Goal: Information Seeking & Learning: Learn about a topic

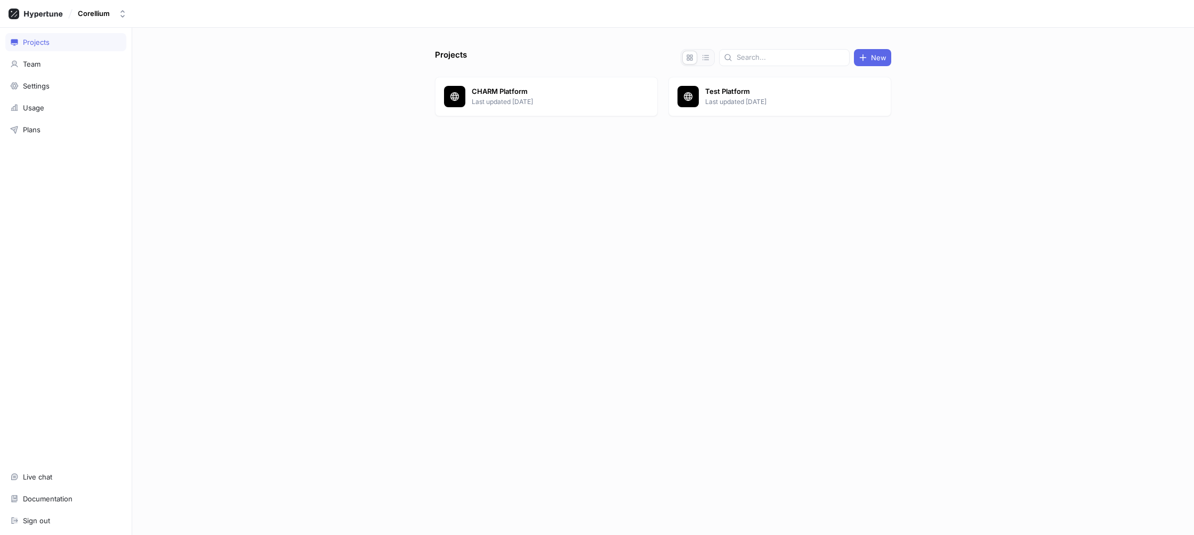
click at [257, 187] on div "Projects New CHARM Platform Last updated [DATE] Test Platform Last updated [DAT…" at bounding box center [663, 281] width 1062 height 507
click at [600, 102] on p "Last updated [DATE]" at bounding box center [549, 102] width 155 height 10
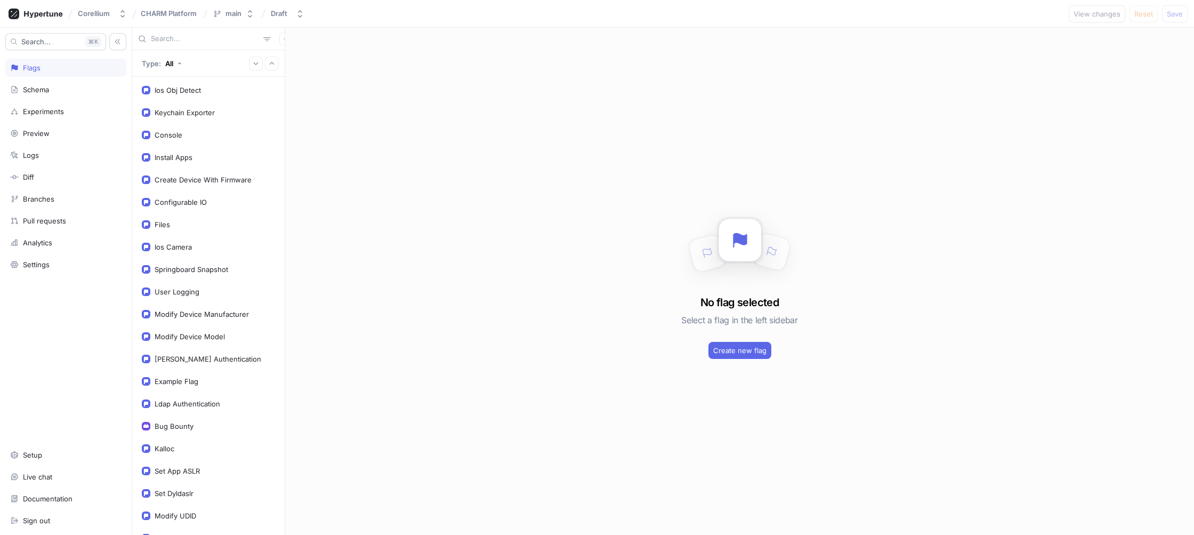
click at [183, 40] on input "text" at bounding box center [205, 39] width 108 height 11
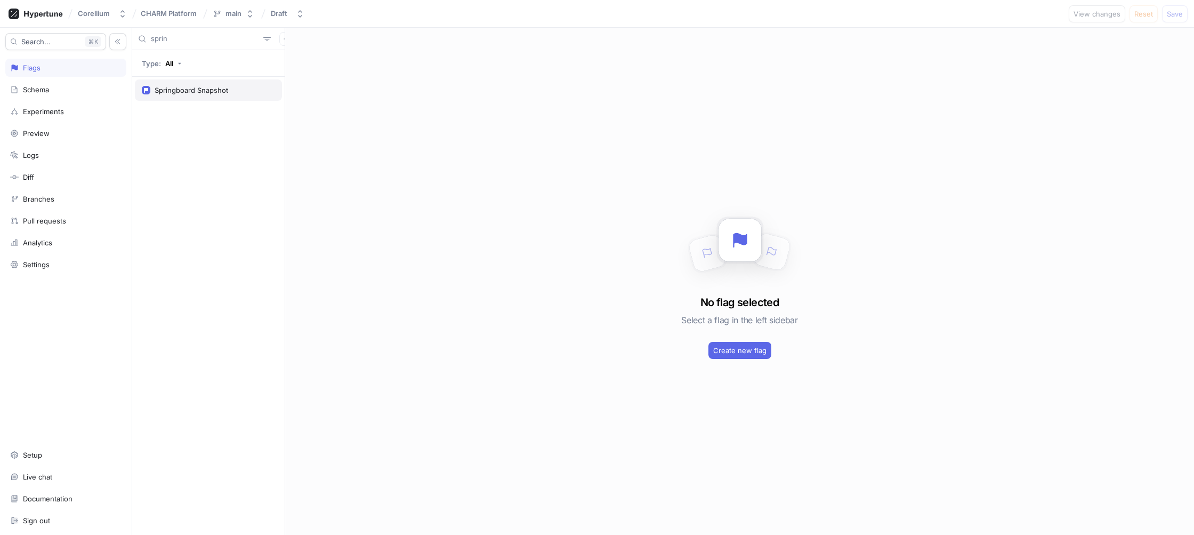
type input "sprin"
click at [190, 86] on div "Springboard Snapshot" at bounding box center [192, 90] width 74 height 9
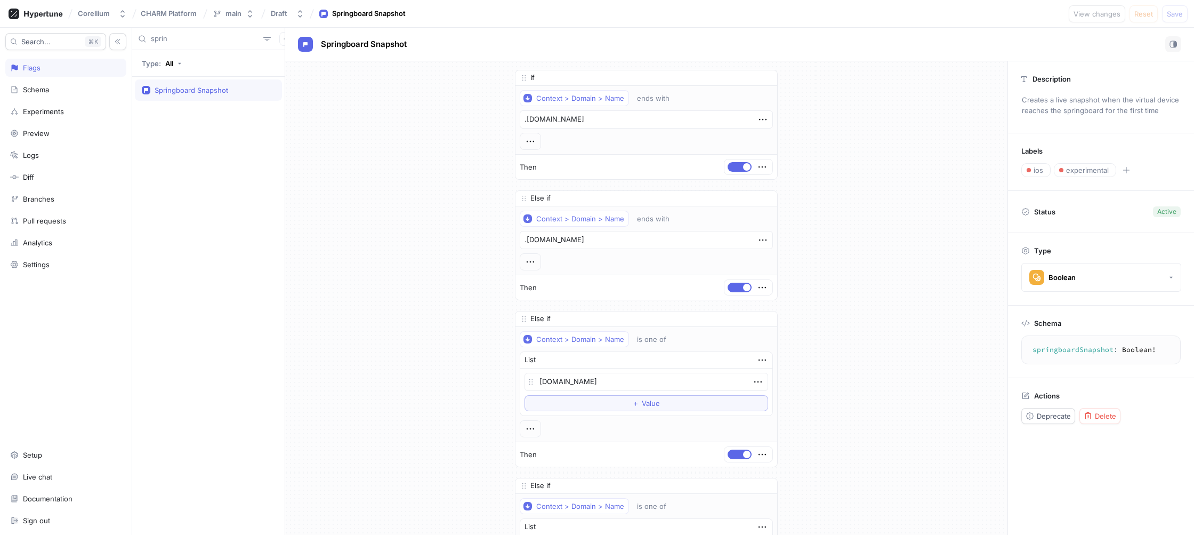
drag, startPoint x: 620, startPoint y: 383, endPoint x: 529, endPoint y: 380, distance: 91.2
click at [529, 380] on div "[DOMAIN_NAME]" at bounding box center [646, 382] width 244 height 18
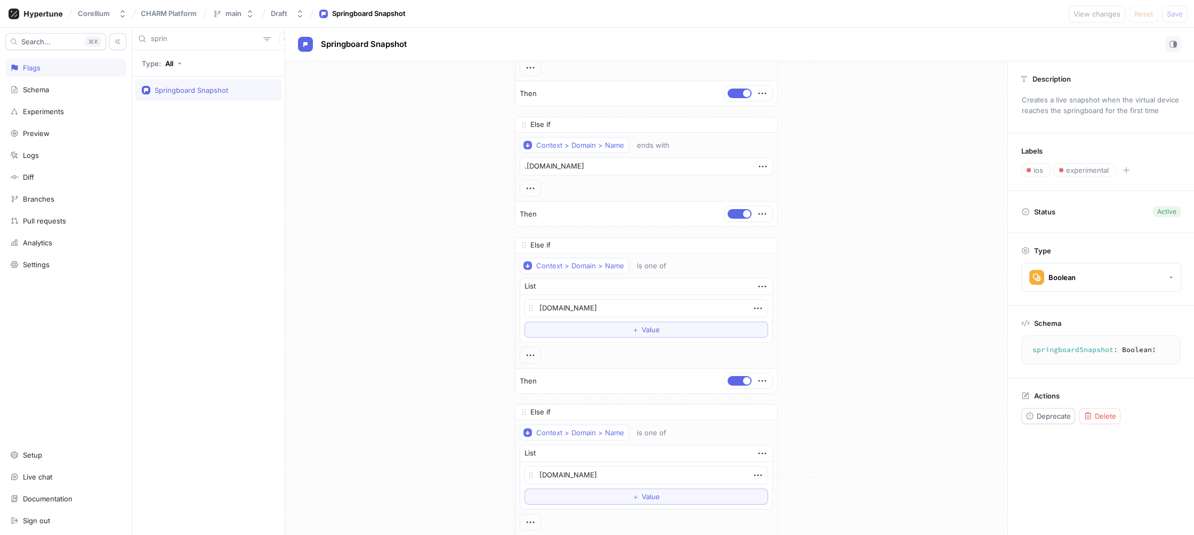
scroll to position [75, 0]
click at [288, 12] on div "Draft" at bounding box center [281, 13] width 21 height 9
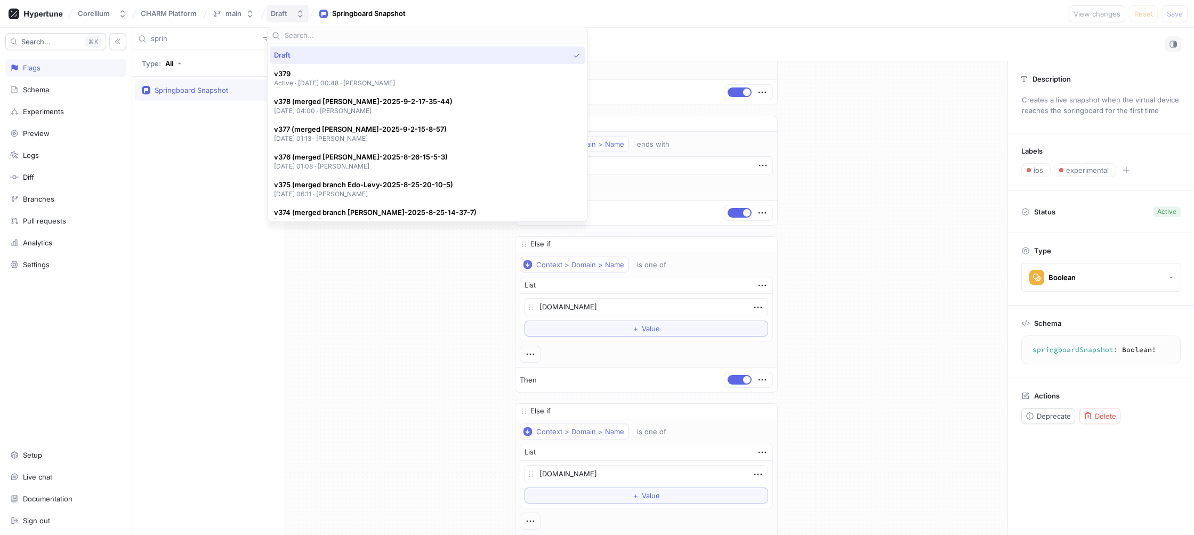
click at [288, 12] on div "Draft" at bounding box center [281, 13] width 21 height 9
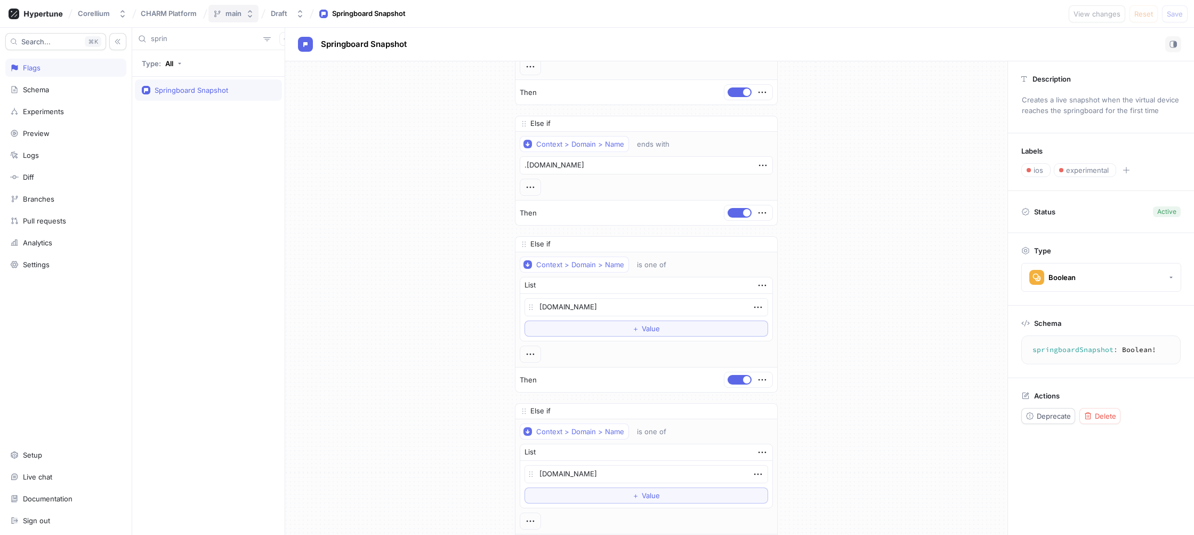
click at [252, 13] on icon "button" at bounding box center [250, 14] width 9 height 9
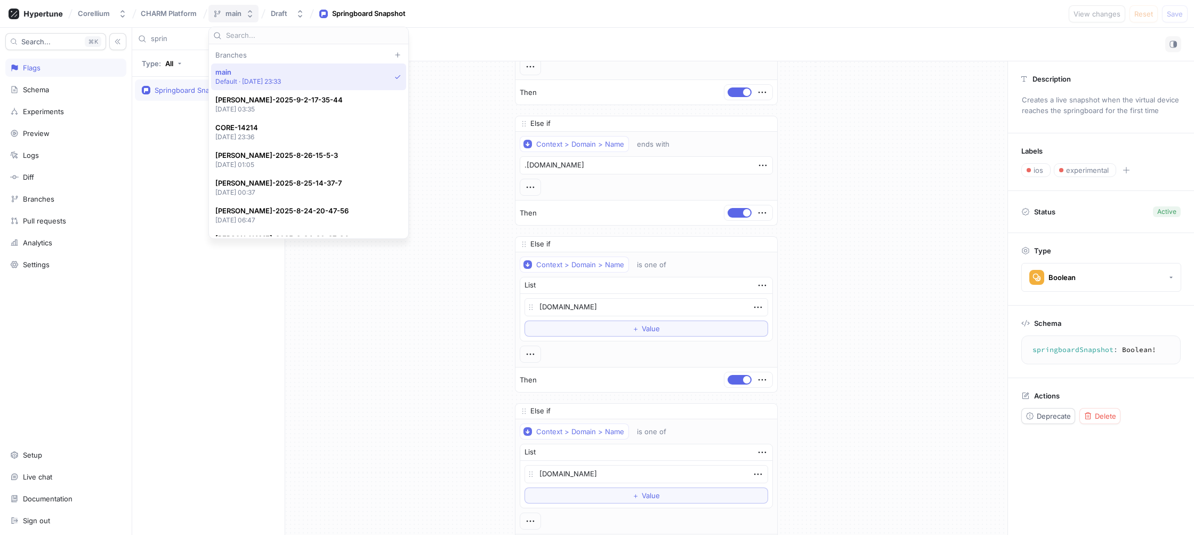
click at [252, 13] on icon "button" at bounding box center [250, 14] width 9 height 9
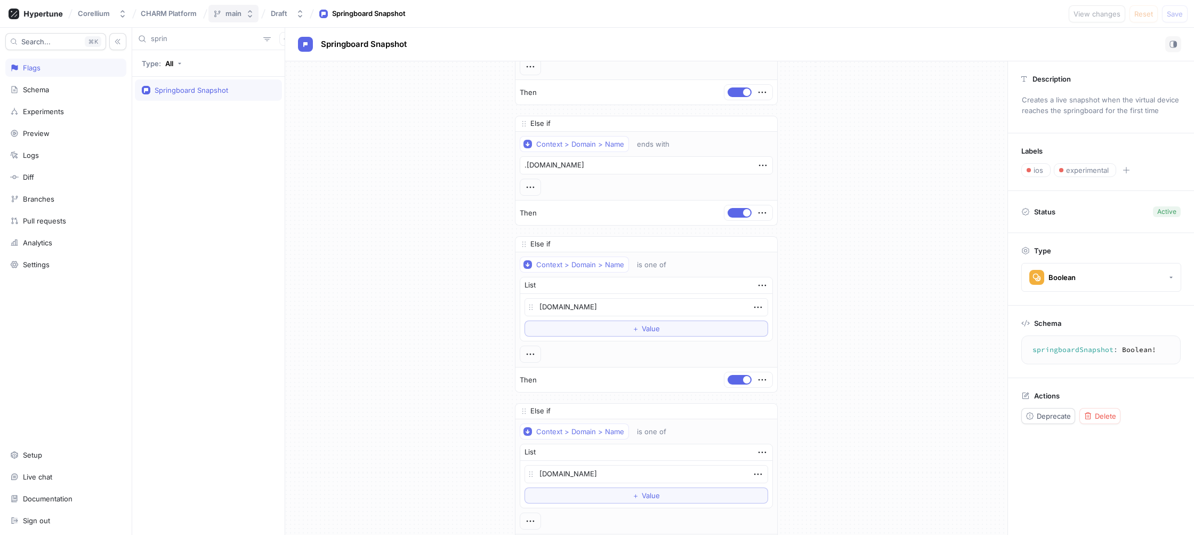
click at [252, 13] on icon "button" at bounding box center [250, 14] width 9 height 9
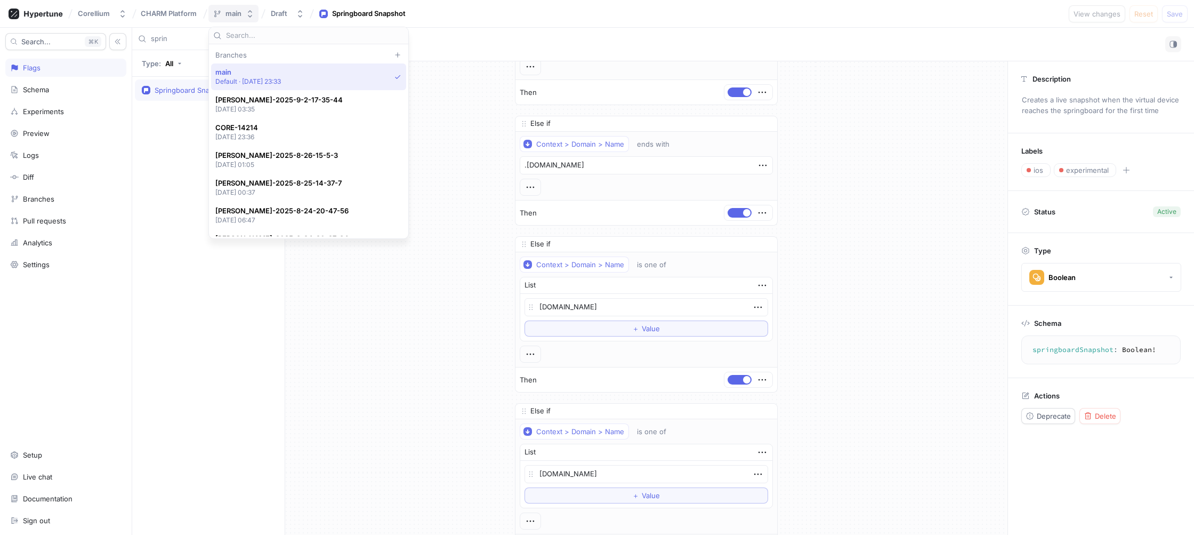
click at [252, 13] on icon "button" at bounding box center [250, 14] width 9 height 9
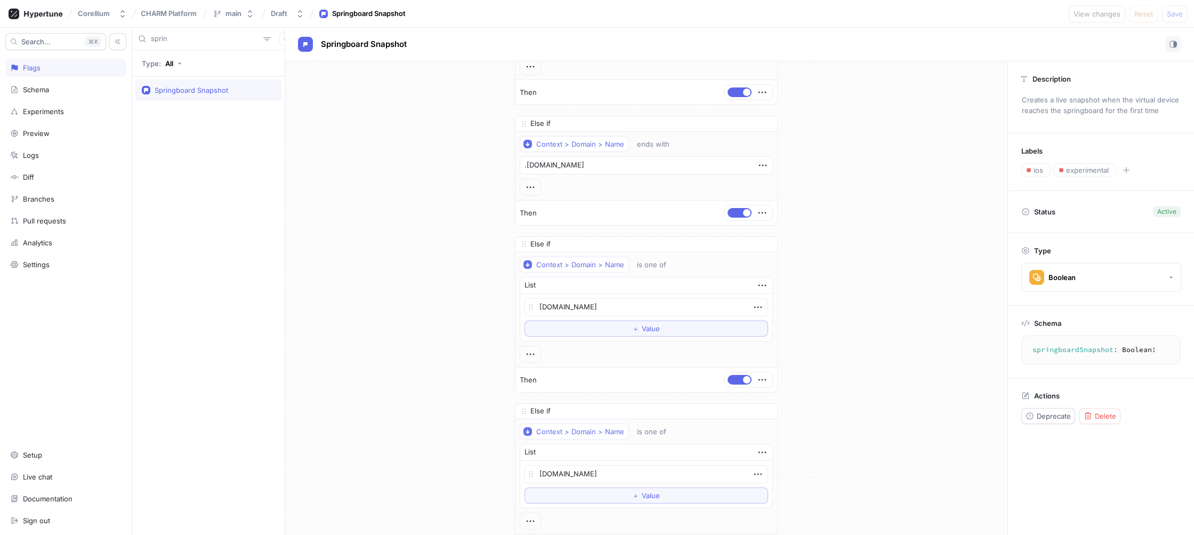
drag, startPoint x: 374, startPoint y: 236, endPoint x: 380, endPoint y: 233, distance: 6.7
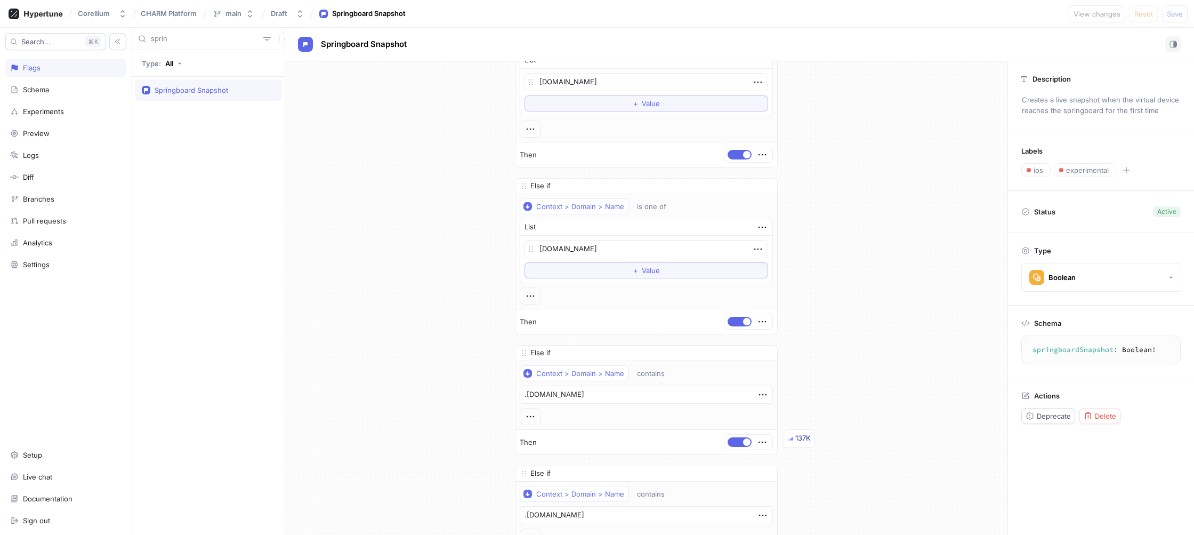
scroll to position [0, 0]
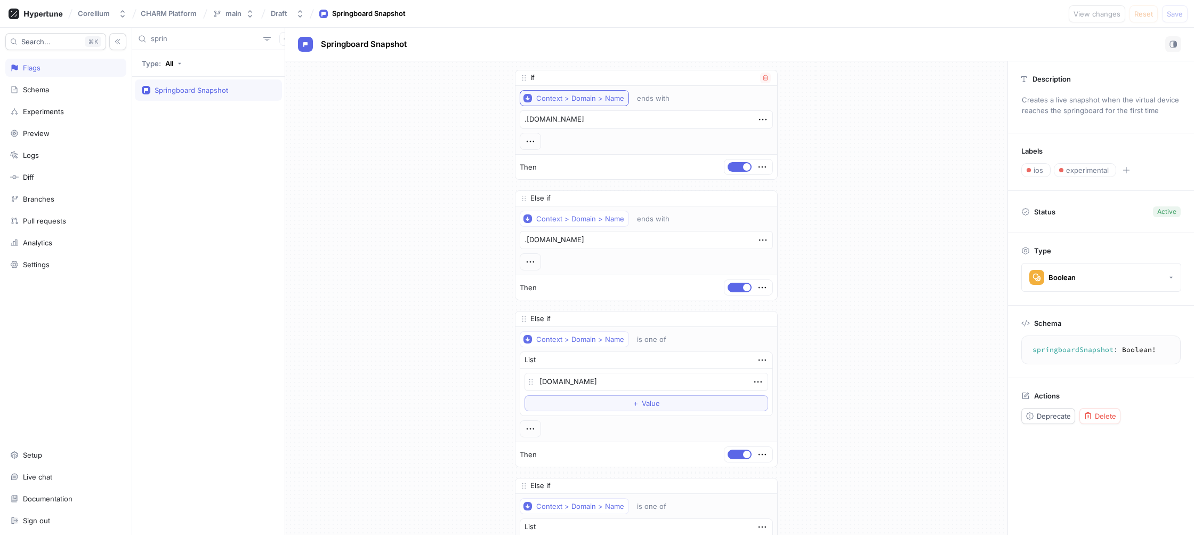
click at [577, 100] on div "Context > Domain > Name" at bounding box center [580, 98] width 88 height 9
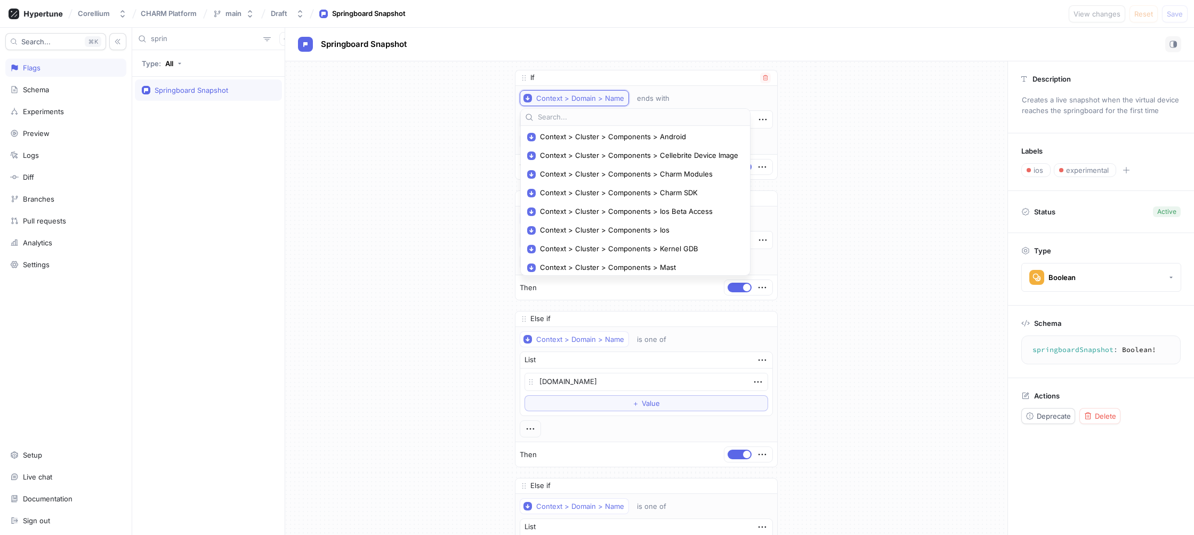
scroll to position [272, 0]
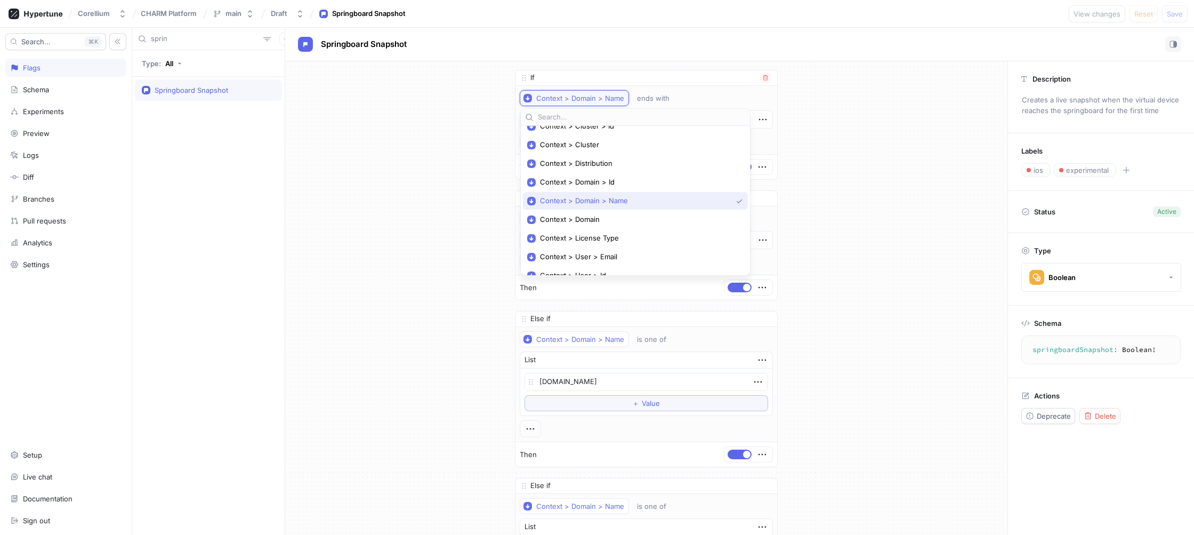
click at [577, 100] on div "Context > Domain > Name" at bounding box center [580, 98] width 88 height 9
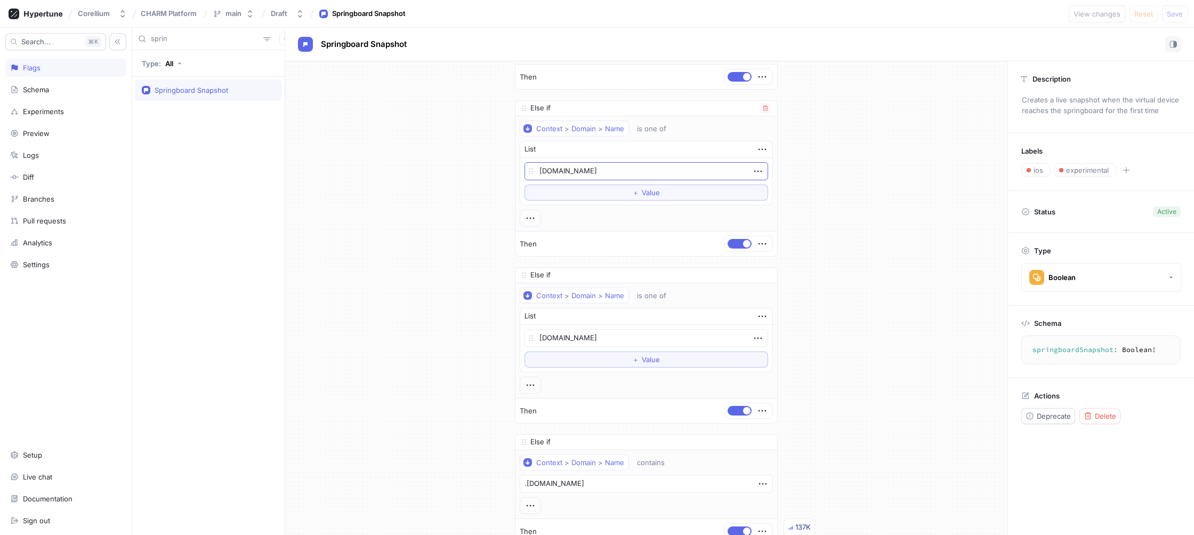
scroll to position [209, 0]
drag, startPoint x: 610, startPoint y: 171, endPoint x: 480, endPoint y: 183, distance: 130.2
click at [562, 174] on textarea "[DOMAIN_NAME]" at bounding box center [646, 173] width 244 height 18
click at [343, 211] on div "If Context > Domain > Name ends with .[DOMAIN_NAME] Then Else if Context > Doma…" at bounding box center [646, 509] width 722 height 1315
click at [355, 248] on div "If Context > Domain > Name ends with .[DOMAIN_NAME] Then Else if Context > Doma…" at bounding box center [646, 509] width 722 height 1315
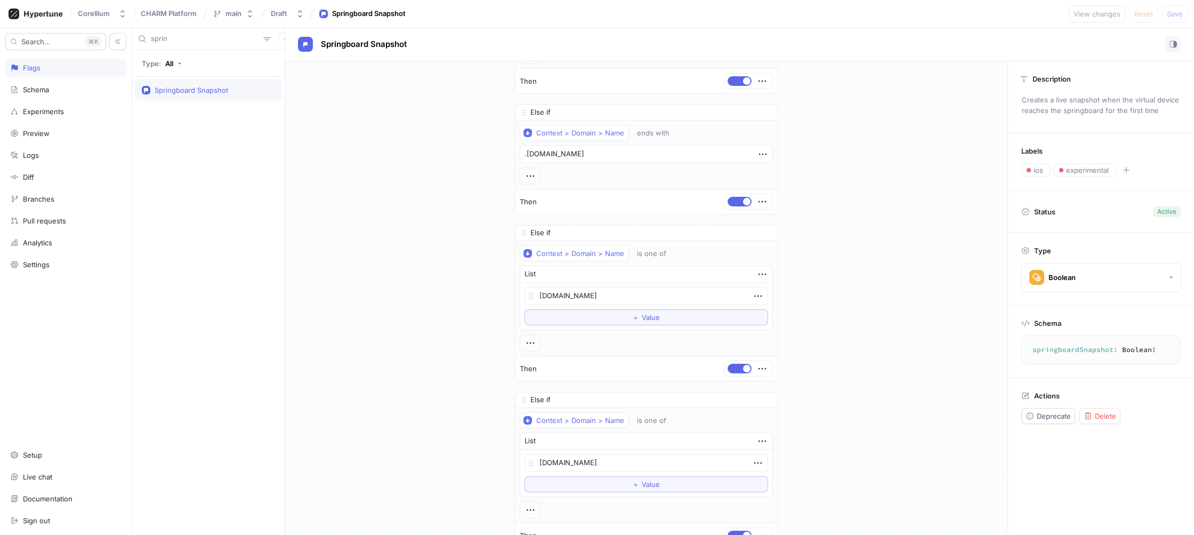
scroll to position [0, 0]
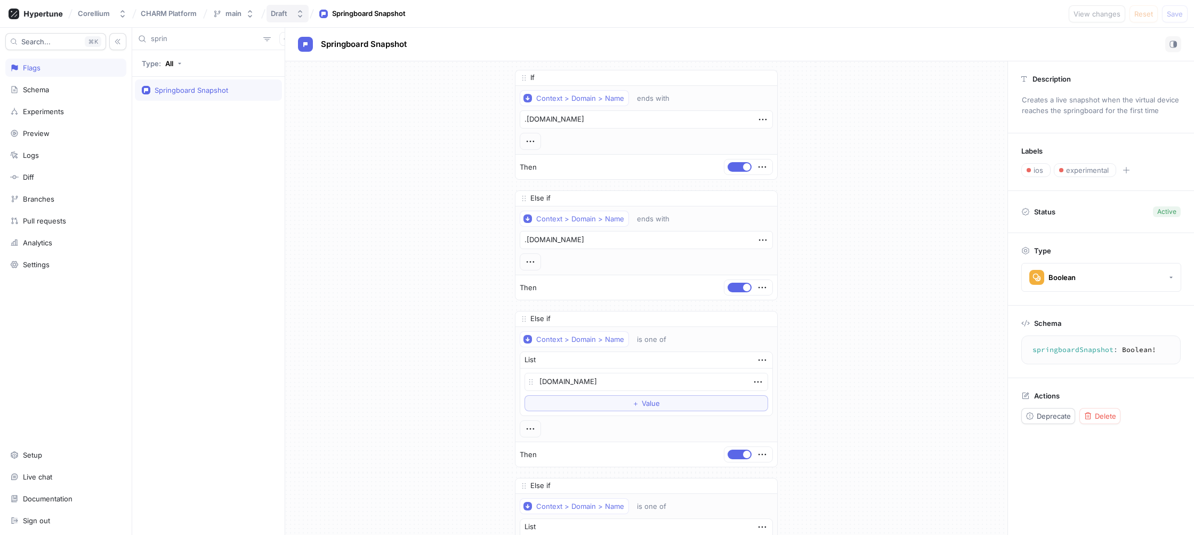
click at [280, 5] on button "Draft" at bounding box center [288, 14] width 42 height 18
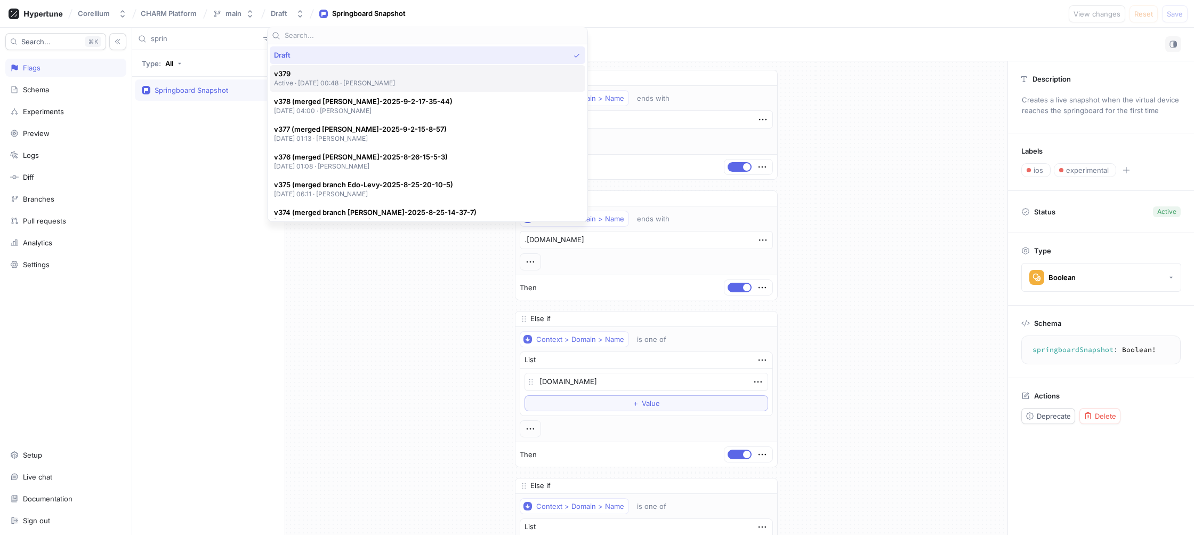
type textarea "x"
click at [356, 76] on span "v379" at bounding box center [335, 73] width 122 height 9
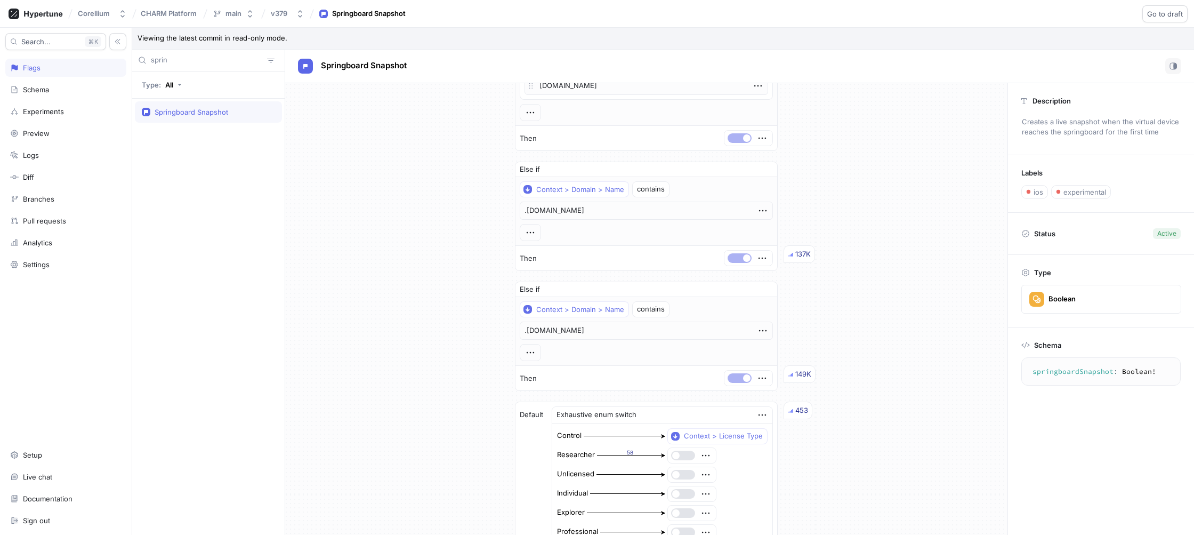
scroll to position [460, 0]
click at [374, 285] on div "If Context > Domain > Name ends with .[DOMAIN_NAME] Then Else if Context > Doma…" at bounding box center [646, 245] width 722 height 1245
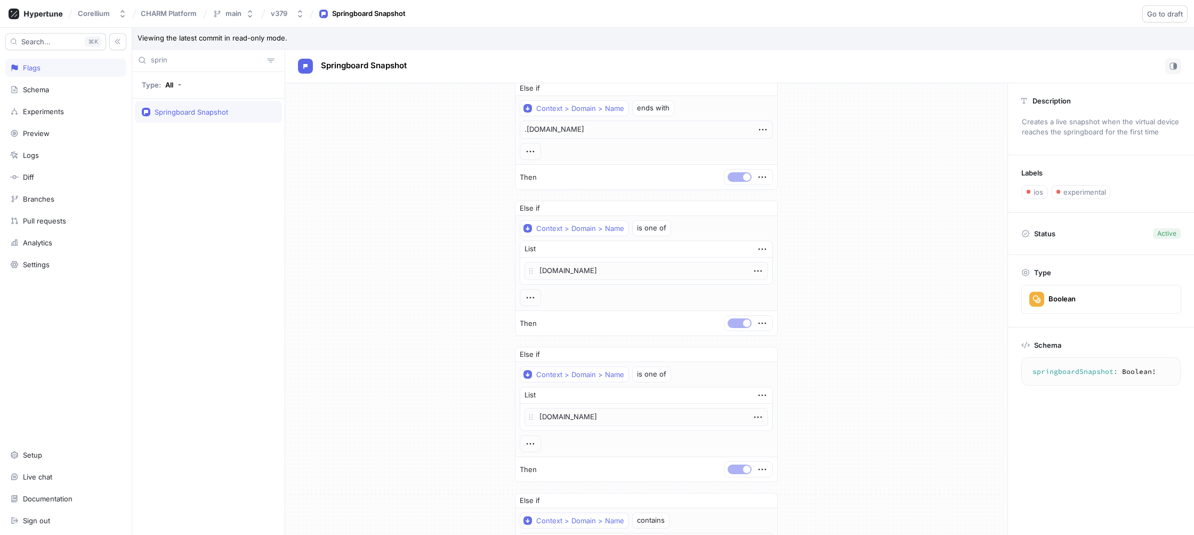
scroll to position [0, 0]
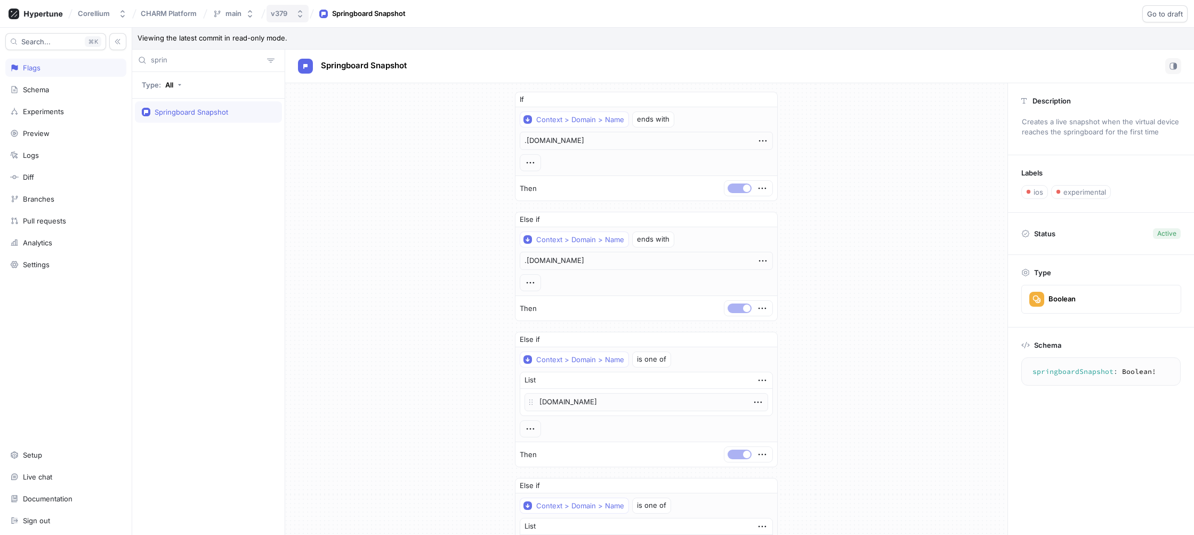
click at [294, 11] on button "v379" at bounding box center [288, 14] width 42 height 18
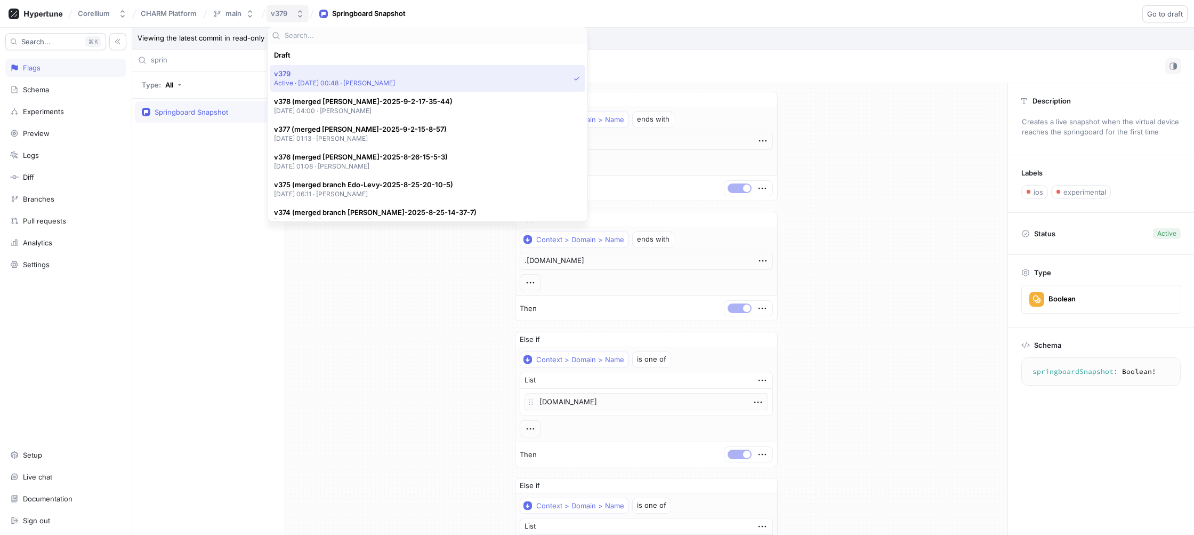
scroll to position [19, 0]
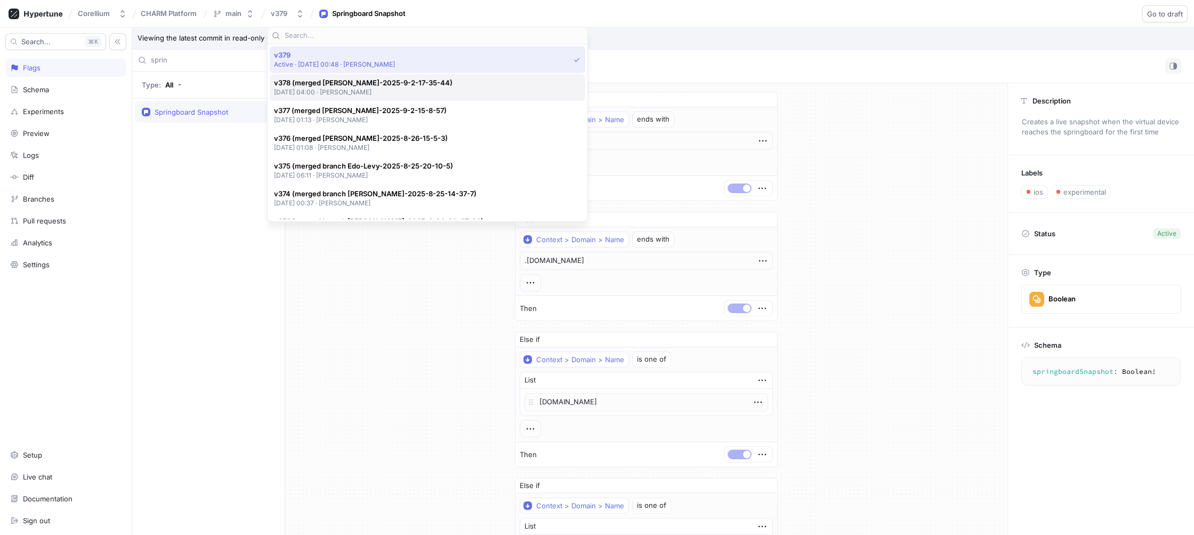
click at [329, 87] on p "[DATE] 04:00 ‧ [PERSON_NAME]" at bounding box center [363, 91] width 179 height 9
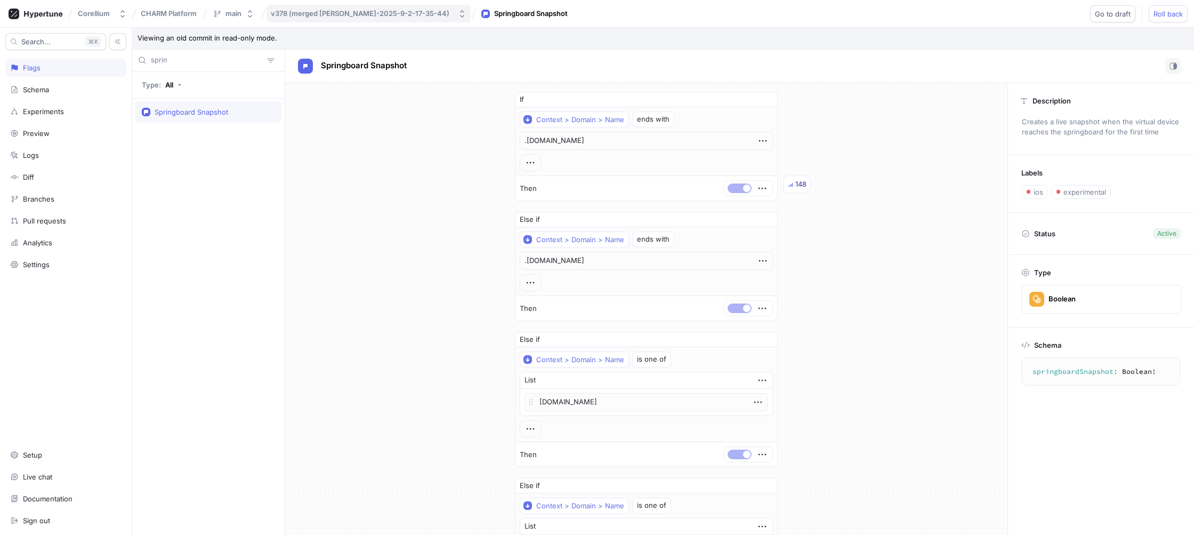
click at [337, 16] on div "v378 (merged [PERSON_NAME]-2025-9-2-17-35-44)" at bounding box center [360, 13] width 179 height 9
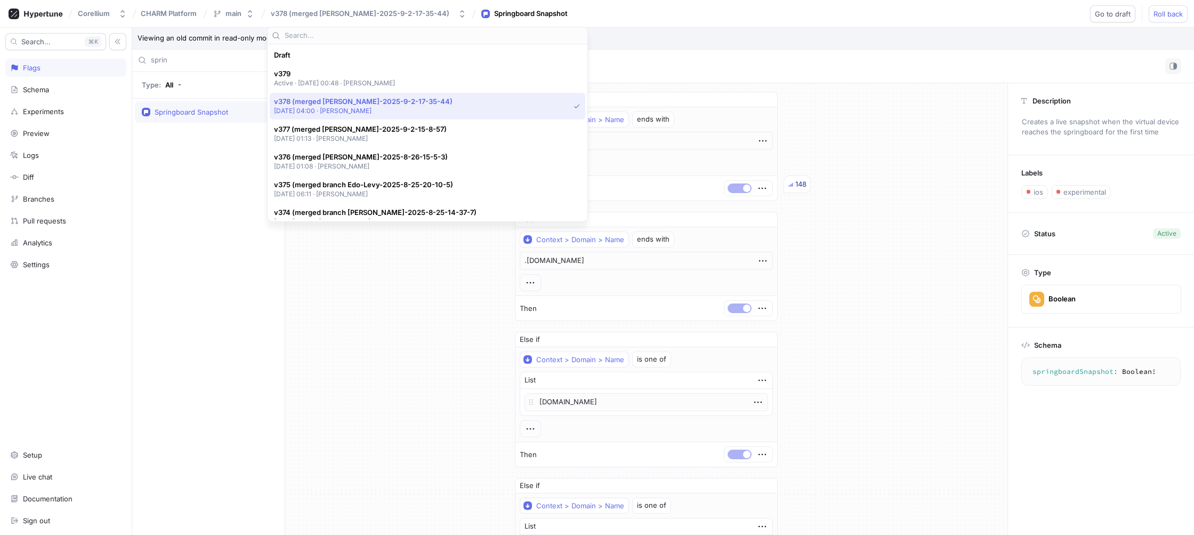
click at [316, 72] on span "v379" at bounding box center [335, 73] width 122 height 9
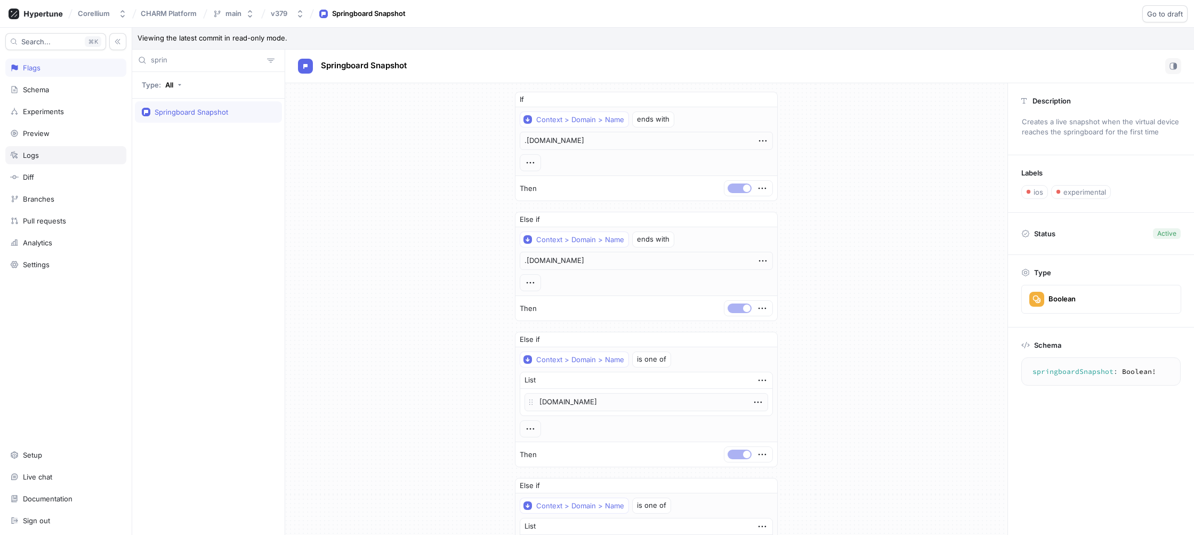
click at [45, 156] on div "Logs" at bounding box center [65, 155] width 111 height 9
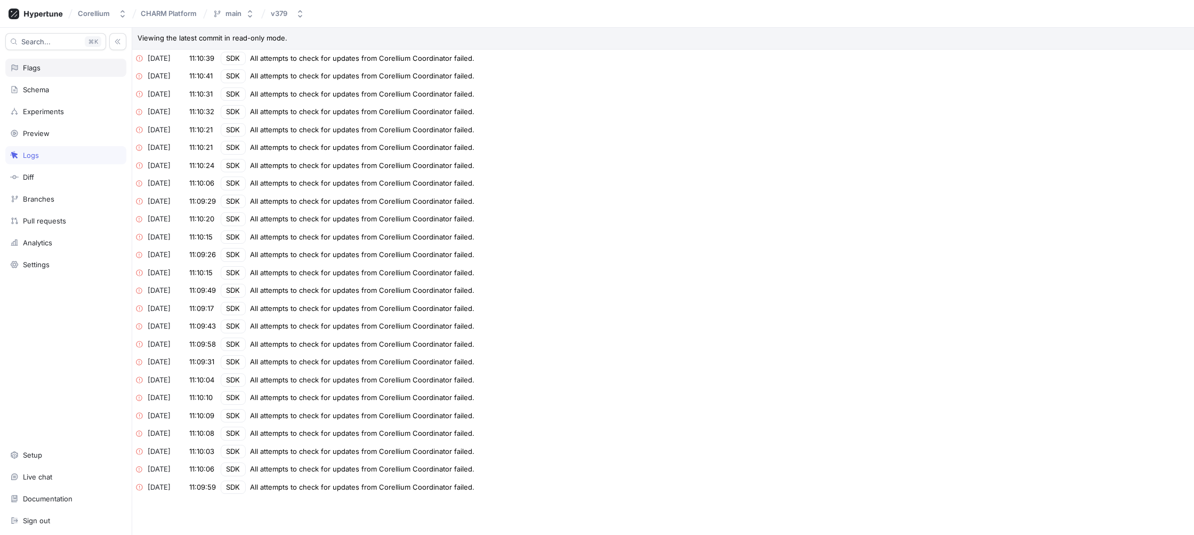
click at [56, 74] on div "Flags" at bounding box center [65, 68] width 121 height 18
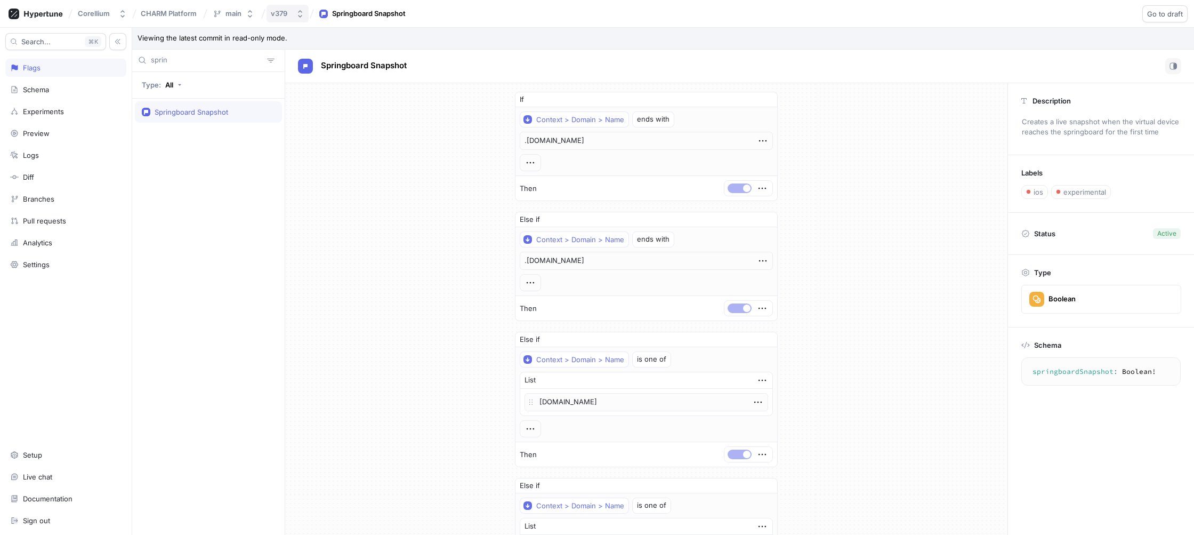
click at [299, 8] on button "v379" at bounding box center [288, 14] width 42 height 18
drag, startPoint x: 362, startPoint y: 299, endPoint x: 293, endPoint y: 190, distance: 129.4
click at [220, 64] on input "sprin" at bounding box center [207, 60] width 112 height 11
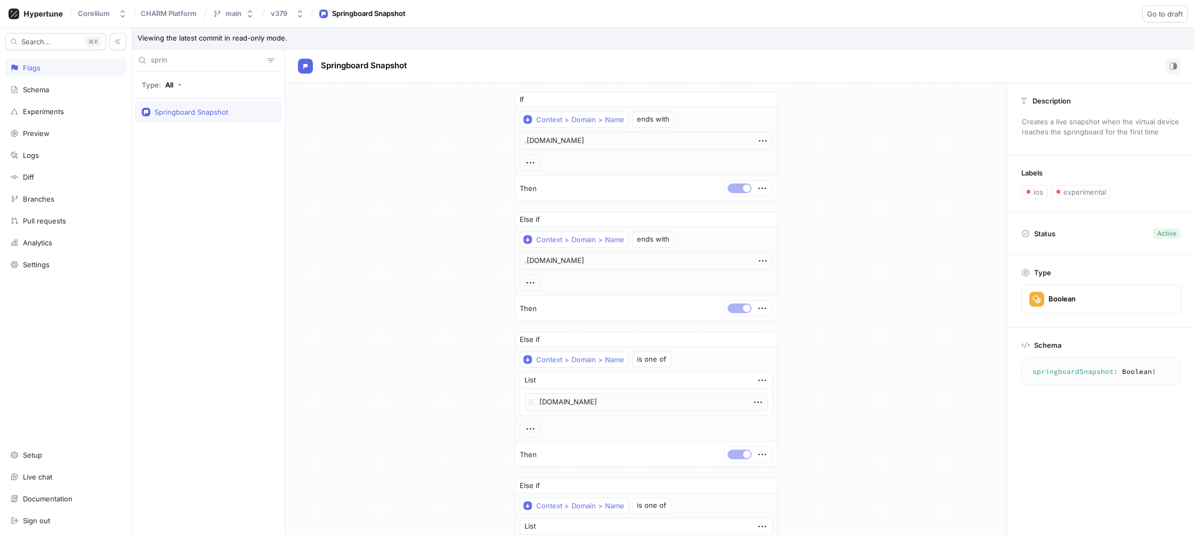
click at [220, 64] on input "sprin" at bounding box center [207, 60] width 112 height 11
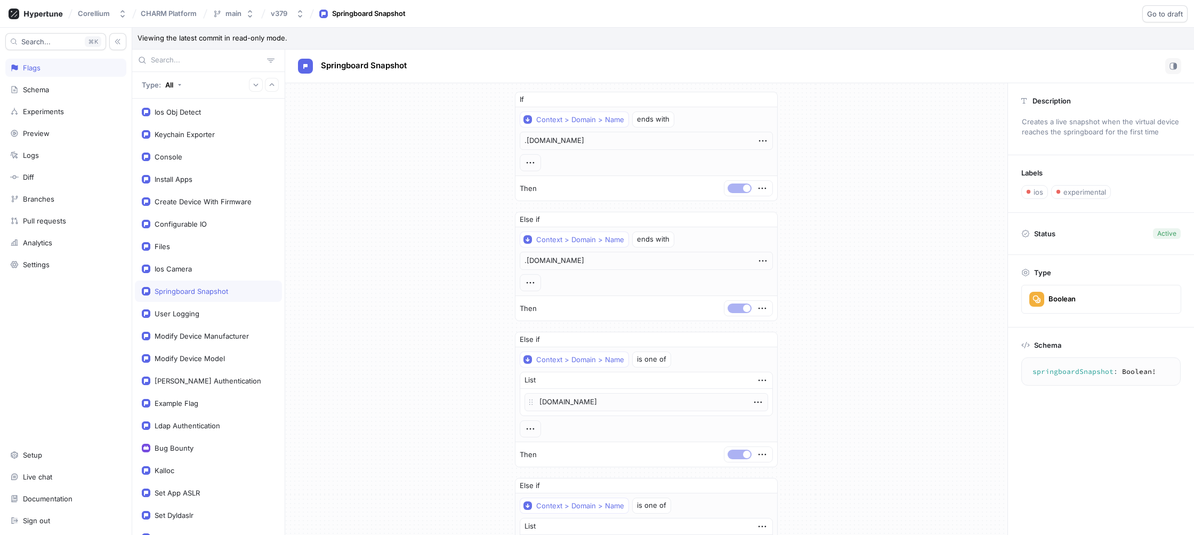
click at [237, 289] on div "Springboard Snapshot" at bounding box center [208, 291] width 133 height 9
click at [1166, 69] on button "button" at bounding box center [1173, 66] width 16 height 16
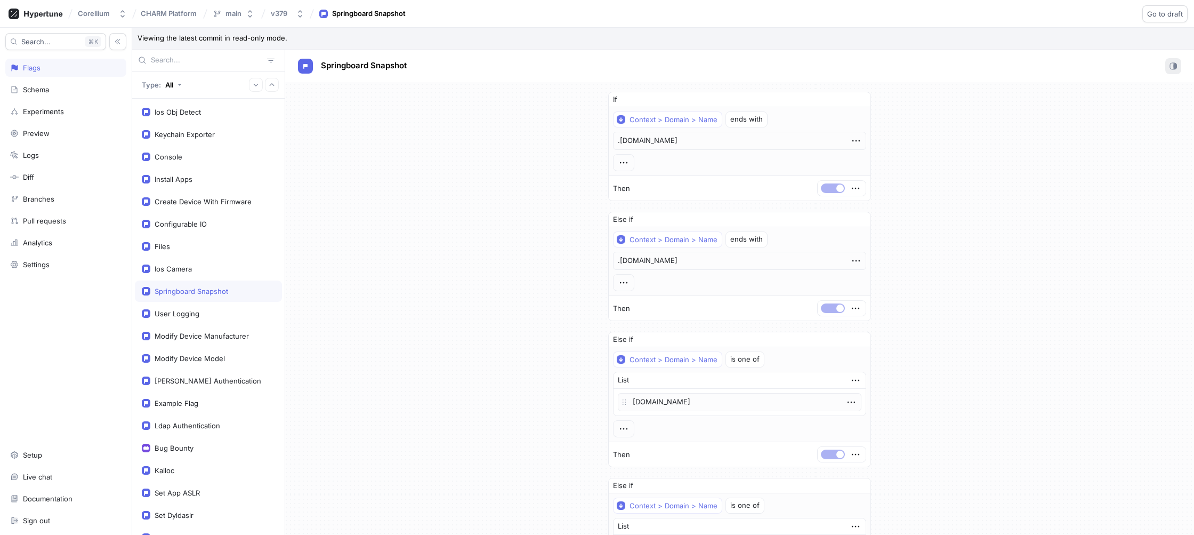
click at [1166, 69] on button "button" at bounding box center [1173, 66] width 16 height 16
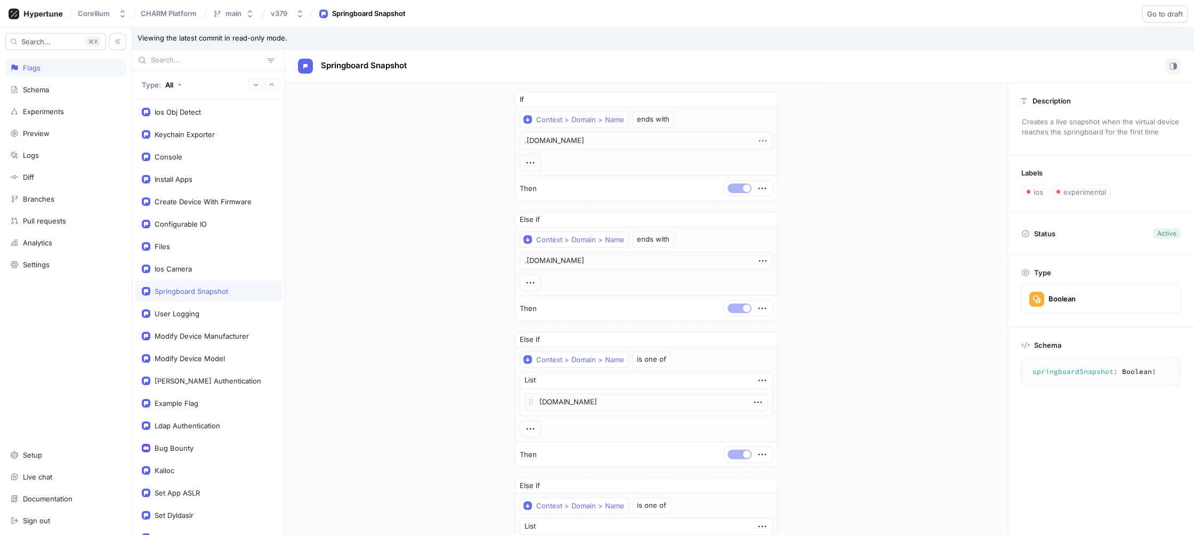
click at [760, 141] on icon "button" at bounding box center [763, 141] width 12 height 12
click at [296, 22] on button "v379" at bounding box center [288, 14] width 42 height 18
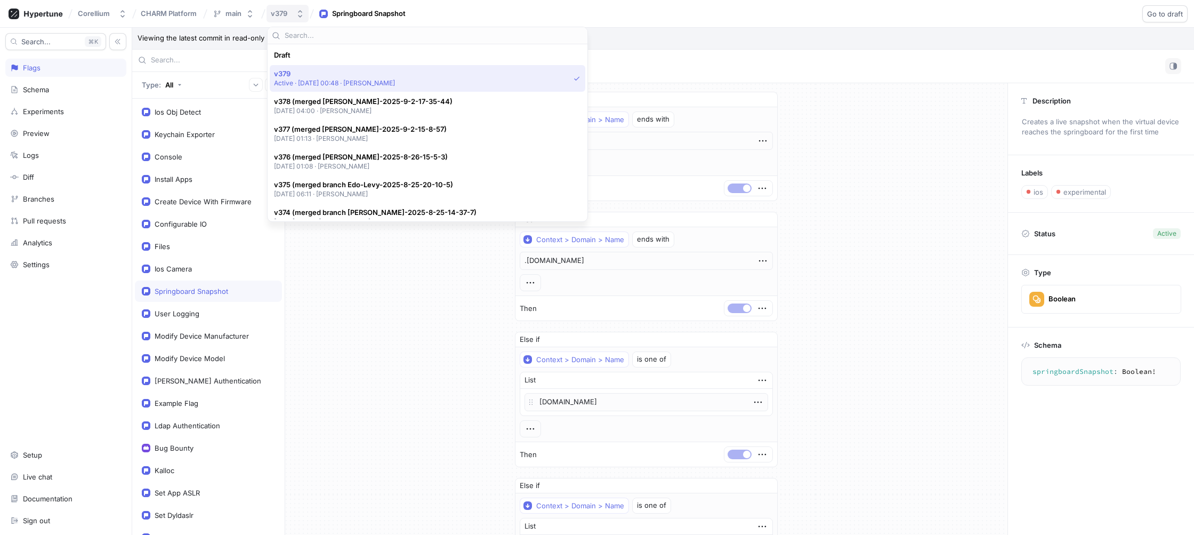
click at [295, 18] on button "v379" at bounding box center [288, 14] width 42 height 18
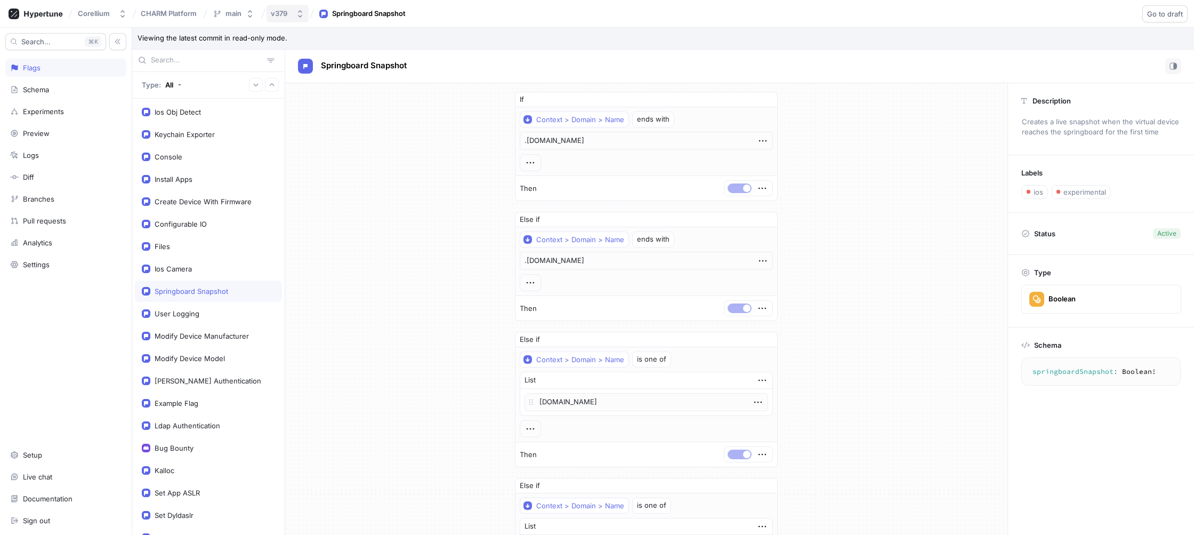
click at [295, 18] on button "v379" at bounding box center [288, 14] width 42 height 18
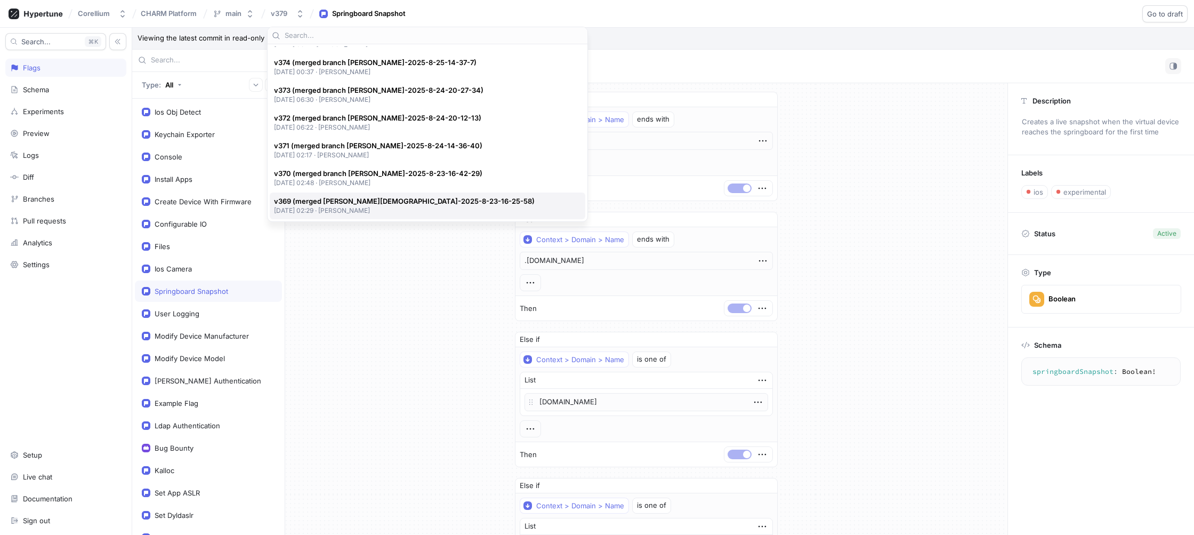
scroll to position [255, 0]
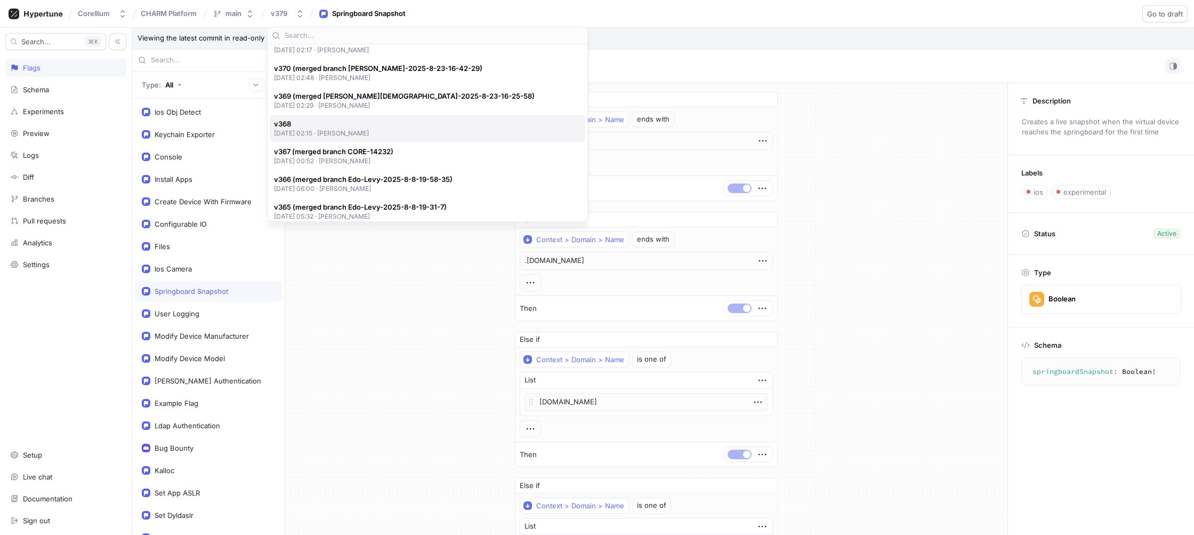
click at [316, 122] on span "v368" at bounding box center [321, 123] width 95 height 9
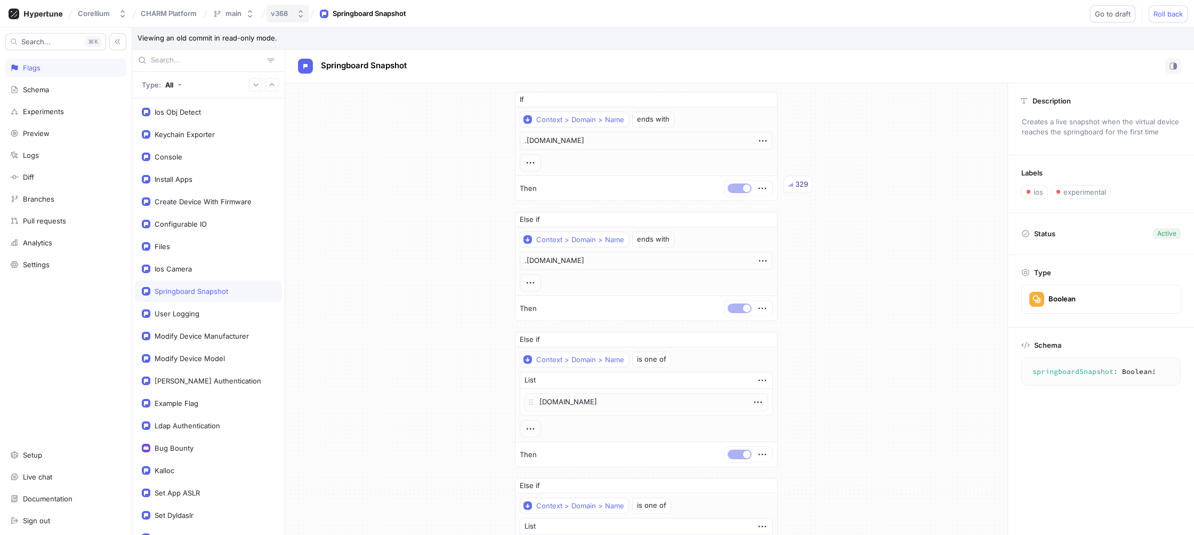
click at [280, 15] on div "v368" at bounding box center [279, 13] width 17 height 9
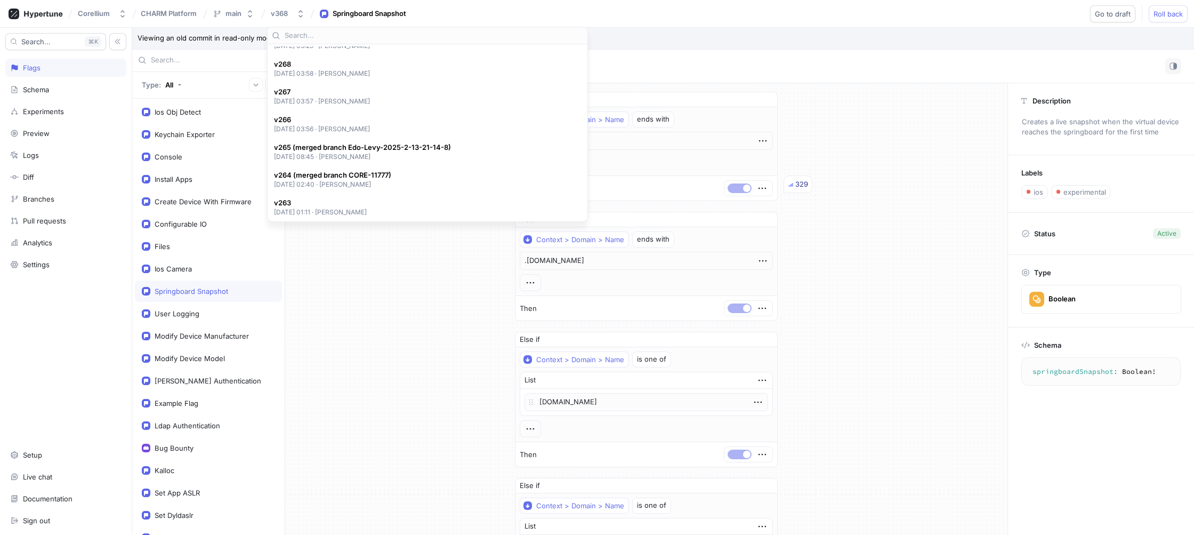
scroll to position [3138, 0]
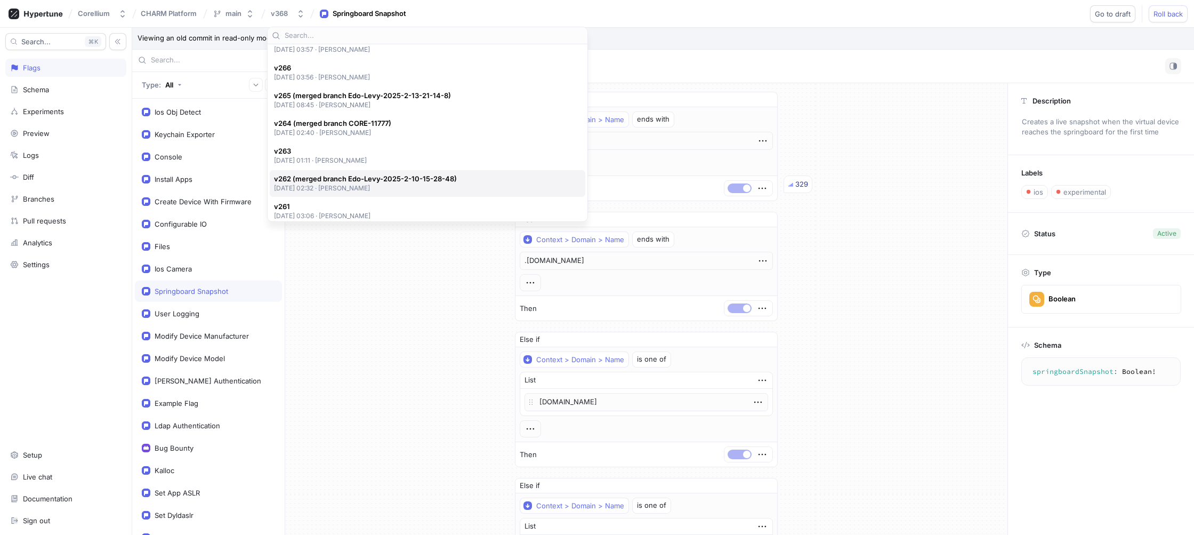
click at [367, 176] on span "v262 (merged branch Edo-Levy-2025-2-10-15-28-48)" at bounding box center [365, 178] width 183 height 9
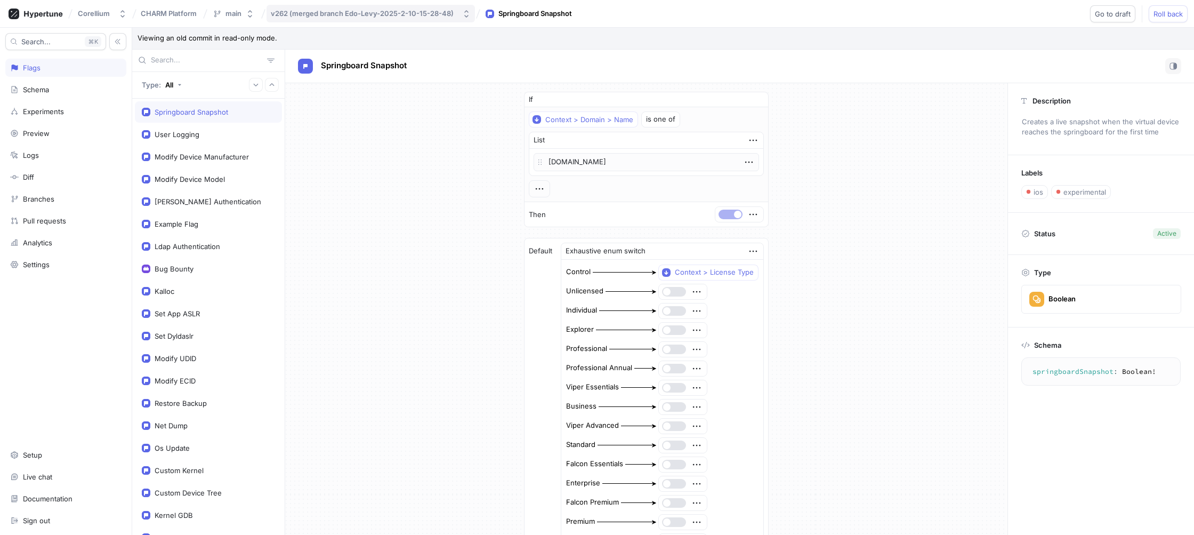
click at [342, 7] on button "v262 (merged branch Edo-Levy-2025-2-10-15-28-48)" at bounding box center [371, 14] width 208 height 18
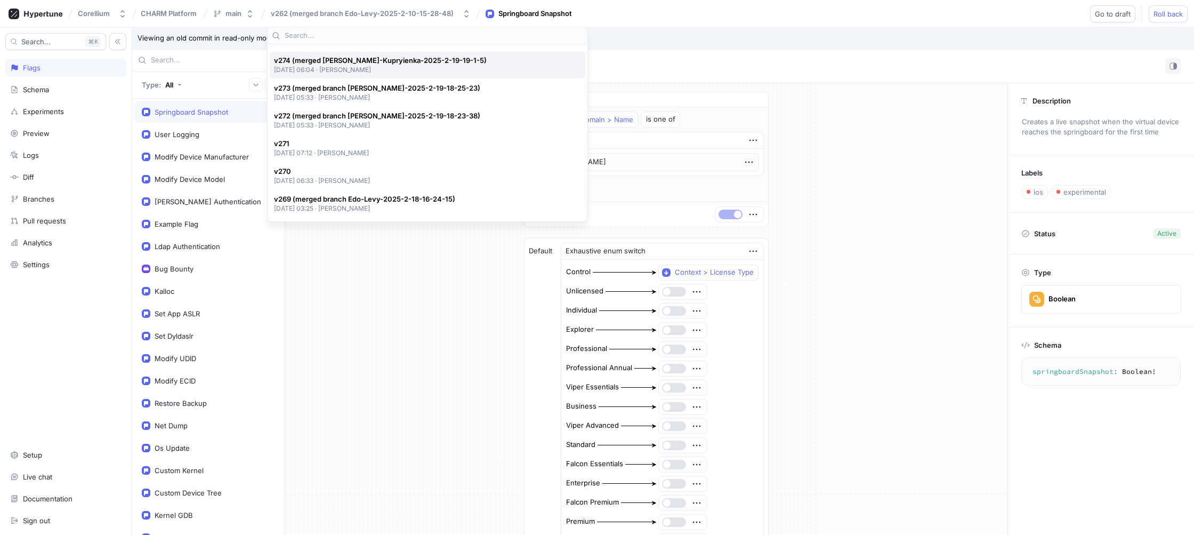
scroll to position [2135, 0]
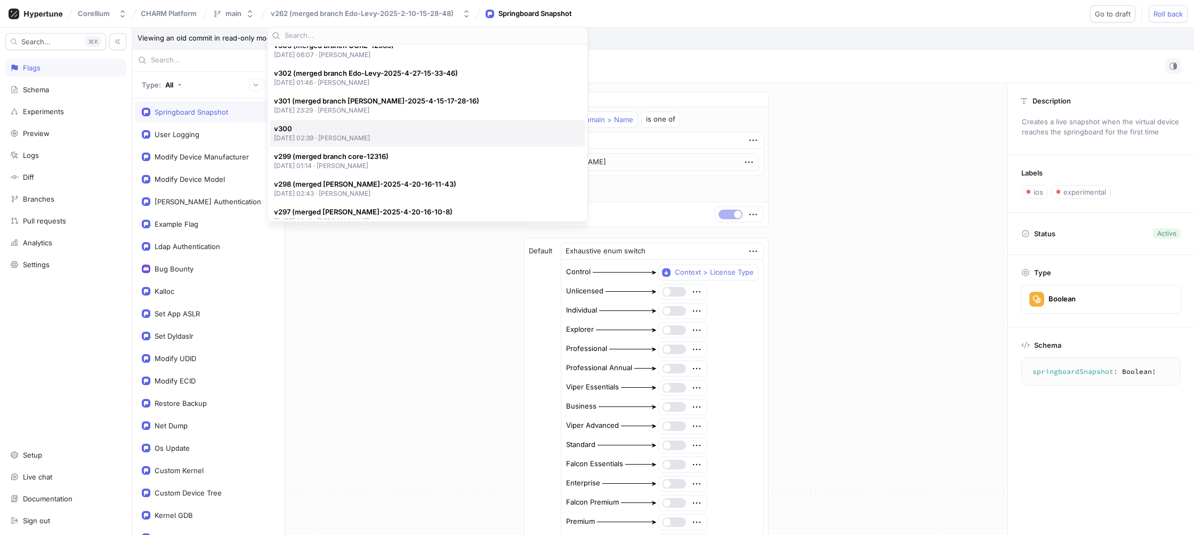
click at [370, 139] on p "[DATE] 02:39 ‧ [PERSON_NAME]" at bounding box center [322, 137] width 96 height 9
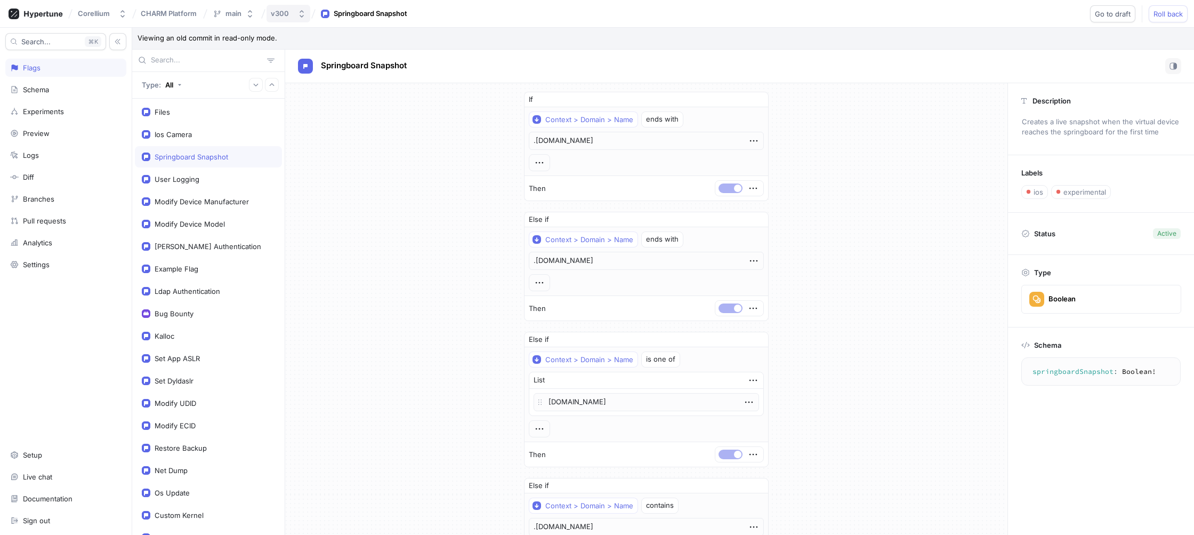
click at [292, 15] on div "v300" at bounding box center [282, 13] width 22 height 9
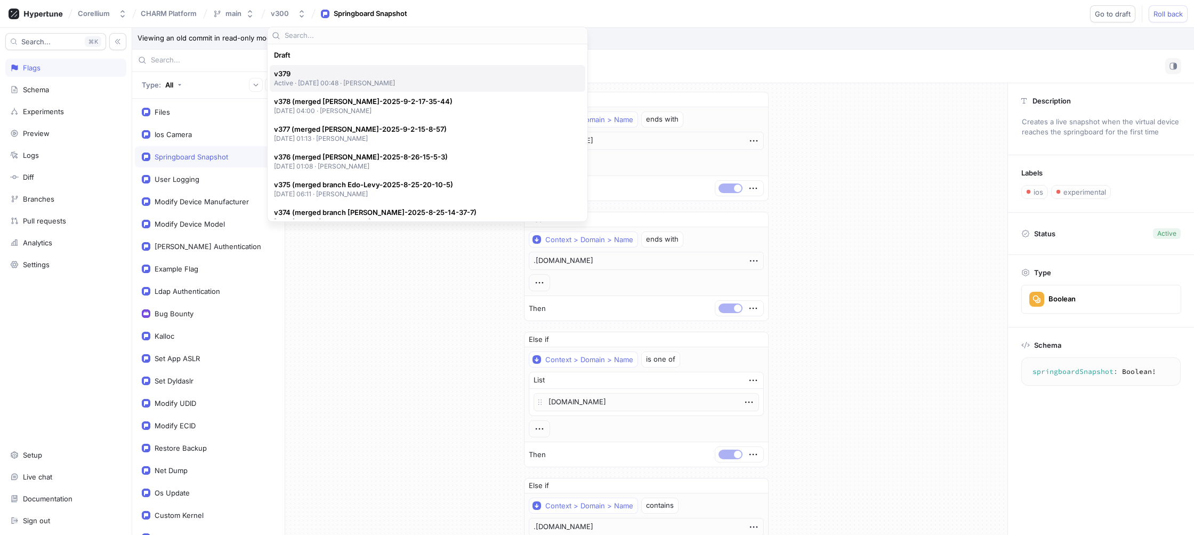
click at [329, 77] on span "v379" at bounding box center [335, 73] width 122 height 9
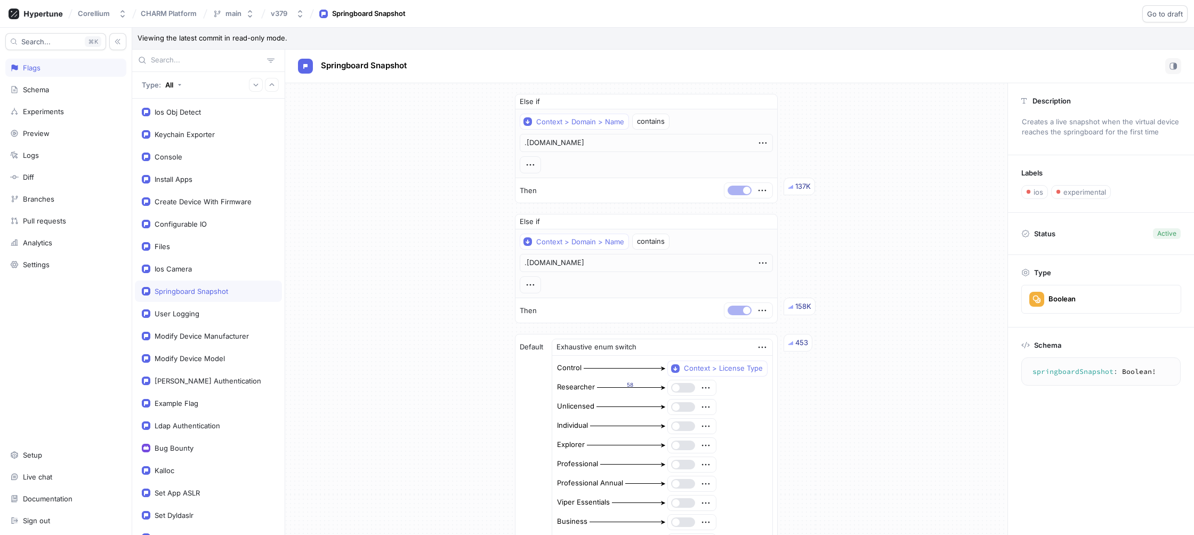
scroll to position [529, 0]
